Goal: Task Accomplishment & Management: Use online tool/utility

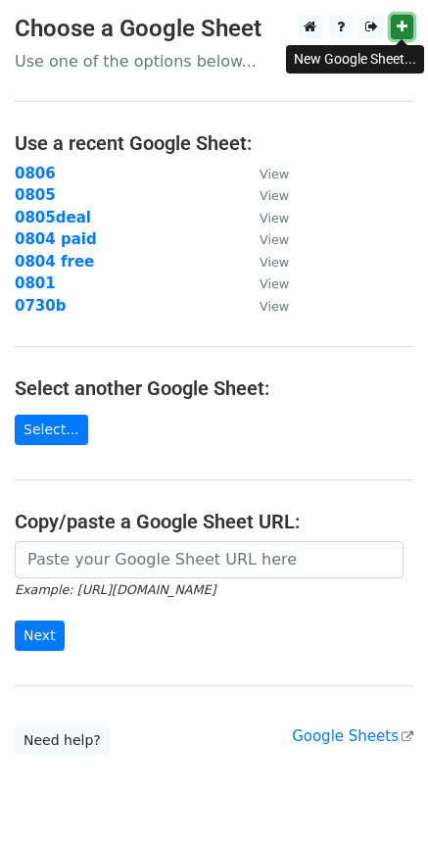
click at [406, 30] on icon at bounding box center [402, 27] width 11 height 14
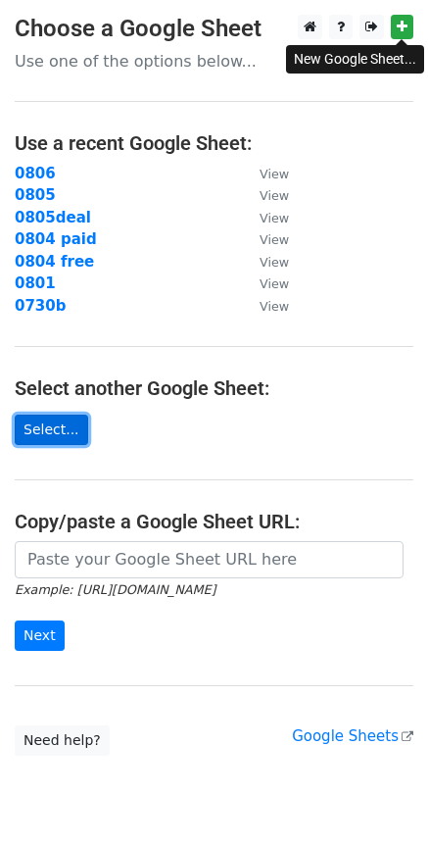
click at [71, 441] on link "Select..." at bounding box center [52, 430] width 74 height 30
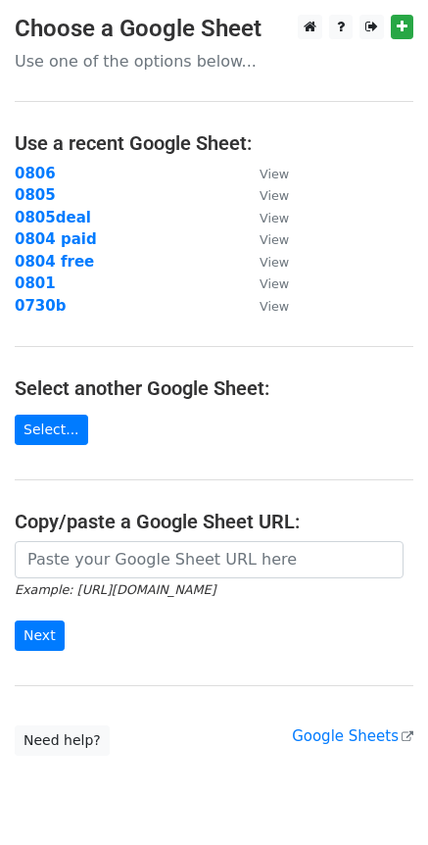
click at [187, 459] on main "Choose a Google Sheet Use one of the options below... Use a recent Google Sheet…" at bounding box center [214, 385] width 428 height 741
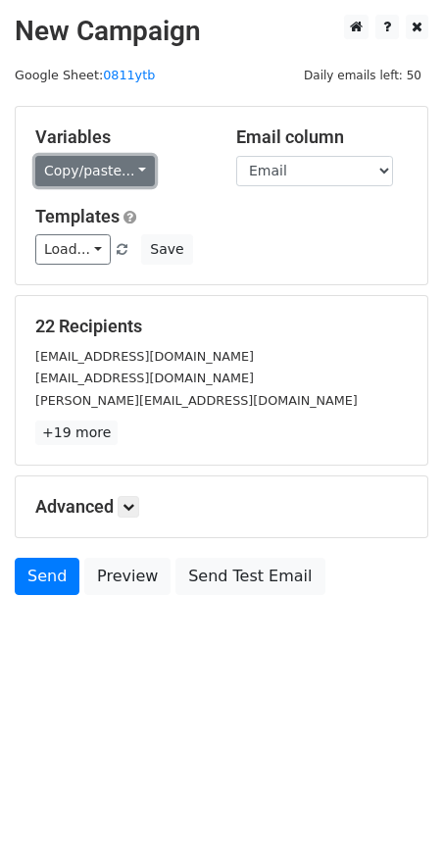
click at [91, 169] on link "Copy/paste..." at bounding box center [95, 171] width 120 height 30
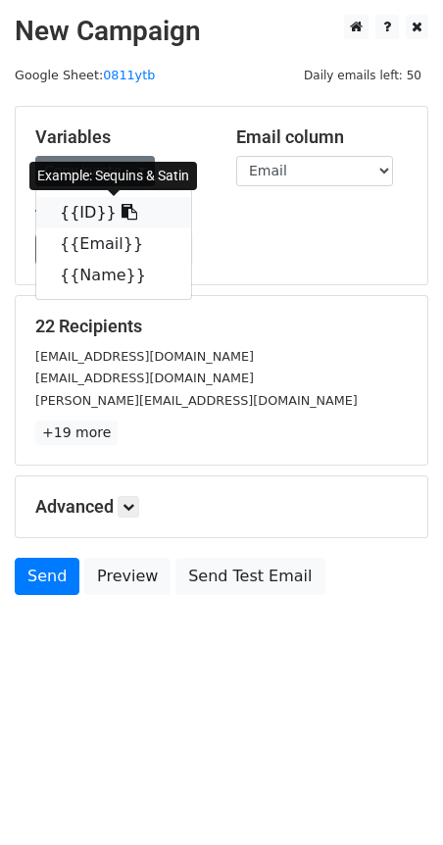
click at [72, 211] on link "{{ID}}" at bounding box center [113, 212] width 155 height 31
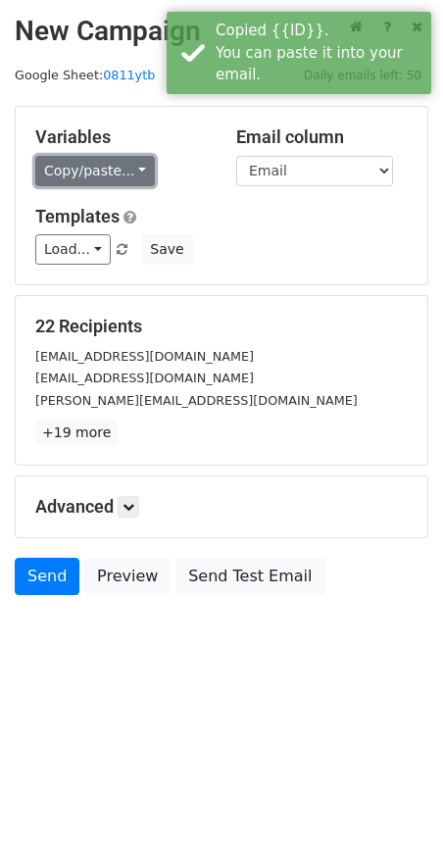
click at [111, 168] on link "Copy/paste..." at bounding box center [95, 171] width 120 height 30
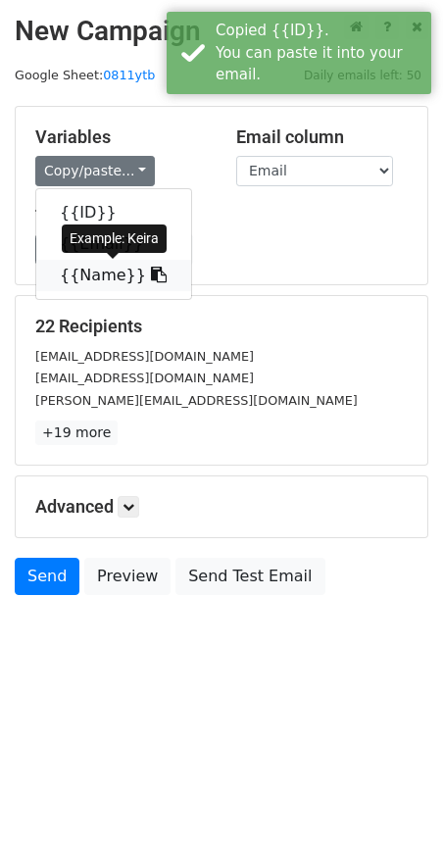
click at [96, 272] on link "{{Name}}" at bounding box center [113, 275] width 155 height 31
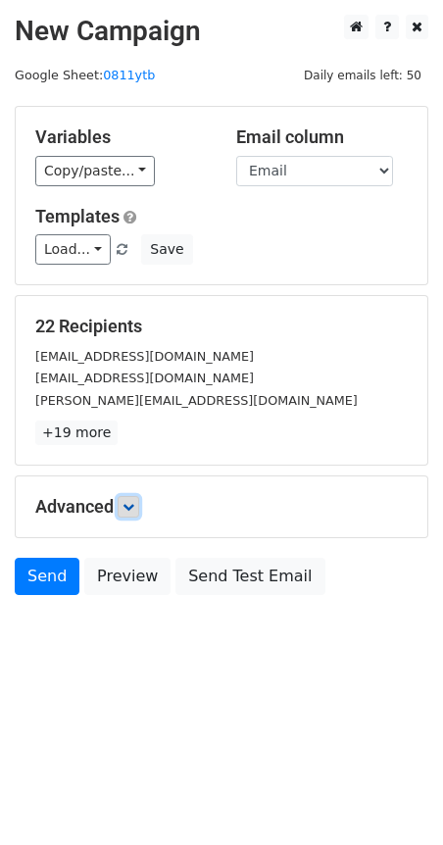
click at [134, 509] on icon at bounding box center [129, 507] width 12 height 12
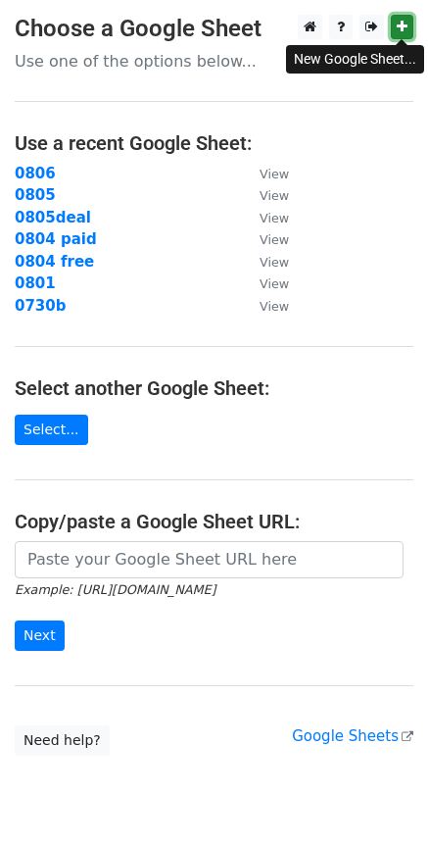
click at [400, 23] on icon at bounding box center [402, 27] width 11 height 14
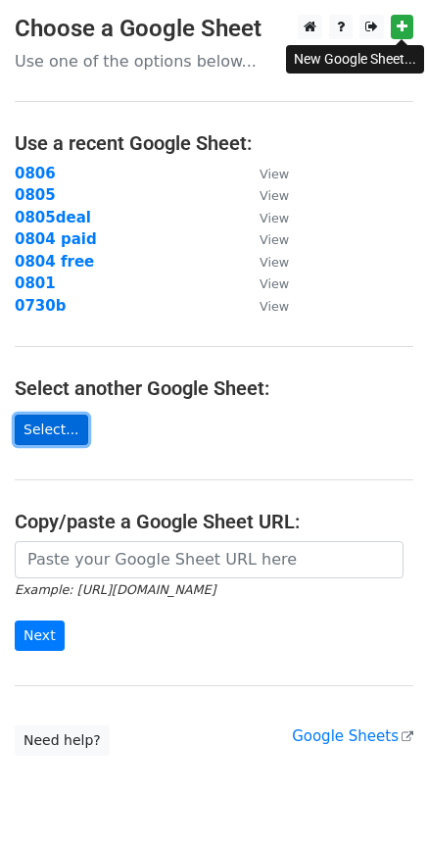
click at [42, 442] on link "Select..." at bounding box center [52, 430] width 74 height 30
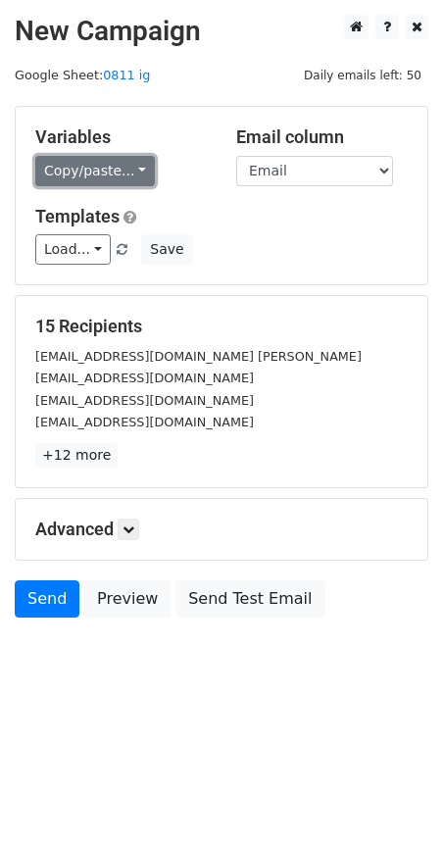
click at [107, 169] on link "Copy/paste..." at bounding box center [95, 171] width 120 height 30
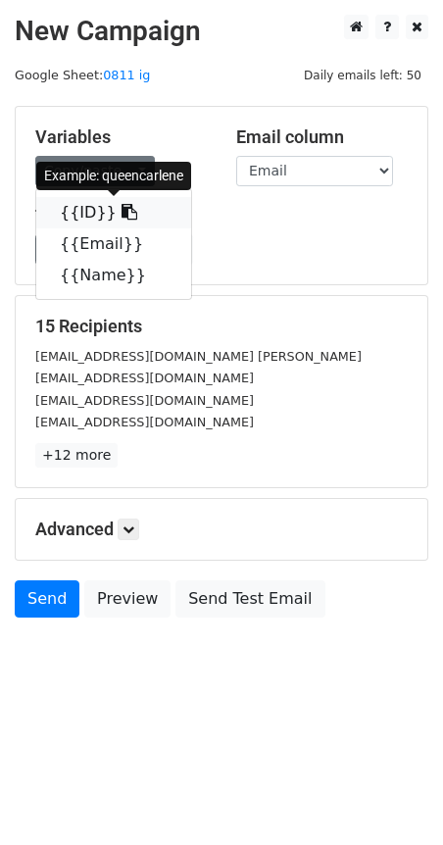
click at [81, 218] on link "{{ID}}" at bounding box center [113, 212] width 155 height 31
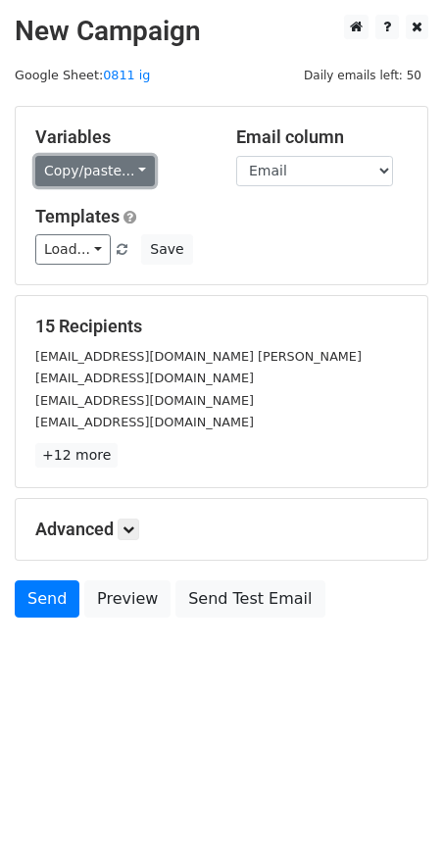
click at [128, 174] on link "Copy/paste..." at bounding box center [95, 171] width 120 height 30
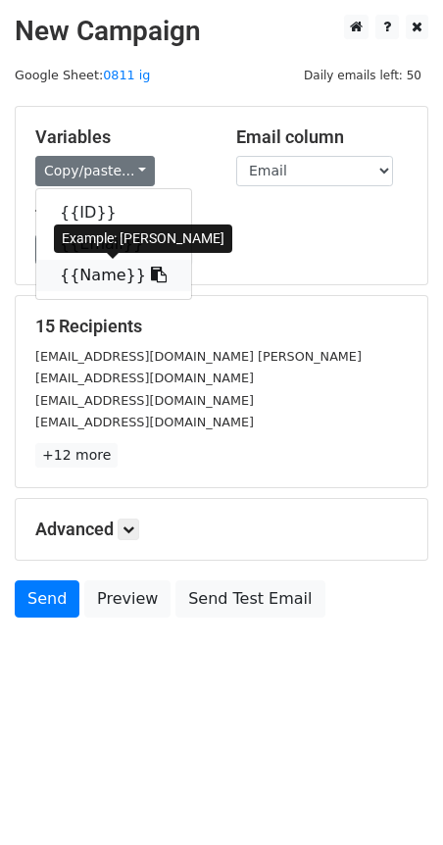
click at [78, 285] on link "{{Name}}" at bounding box center [113, 275] width 155 height 31
